Goal: Information Seeking & Learning: Learn about a topic

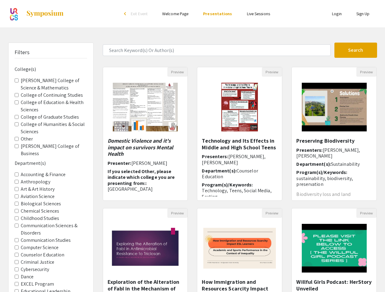
click at [137, 14] on span "Exit Event" at bounding box center [139, 13] width 17 height 5
click at [355, 50] on button "Search" at bounding box center [355, 50] width 43 height 15
click at [145, 134] on img "Open Presentation <p><em>Domestic Violence and it's impact on survivors Mental …" at bounding box center [145, 107] width 77 height 61
click at [177, 72] on button "Preview" at bounding box center [177, 71] width 20 height 9
click at [239, 134] on img "Open Presentation <p>Technology and Its Effects in Middle and High School Teens…" at bounding box center [239, 107] width 49 height 61
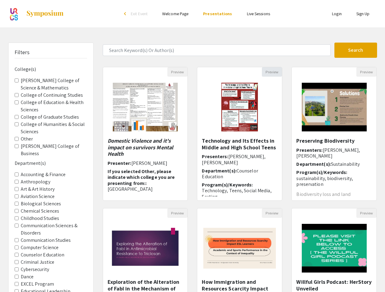
click at [272, 72] on button "Preview" at bounding box center [272, 71] width 20 height 9
click at [334, 134] on img "Open Presentation <p>Preserving Biodiversity </p>" at bounding box center [333, 107] width 77 height 61
click at [366, 72] on button "Preview" at bounding box center [366, 71] width 20 height 9
click at [145, 250] on img at bounding box center [145, 248] width 85 height 53
click at [177, 213] on button "Preview" at bounding box center [177, 213] width 20 height 9
